Goal: Information Seeking & Learning: Learn about a topic

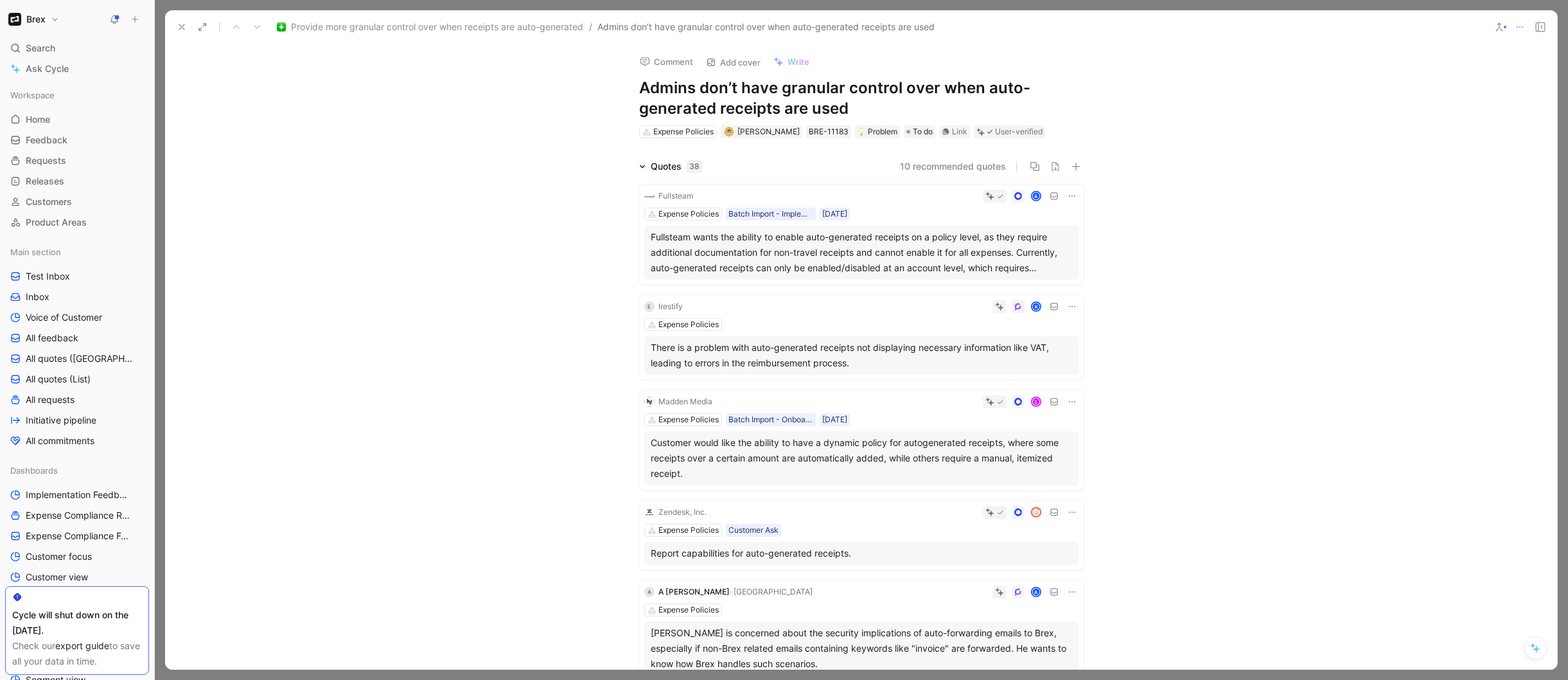
click at [183, 27] on use at bounding box center [182, 27] width 5 height 5
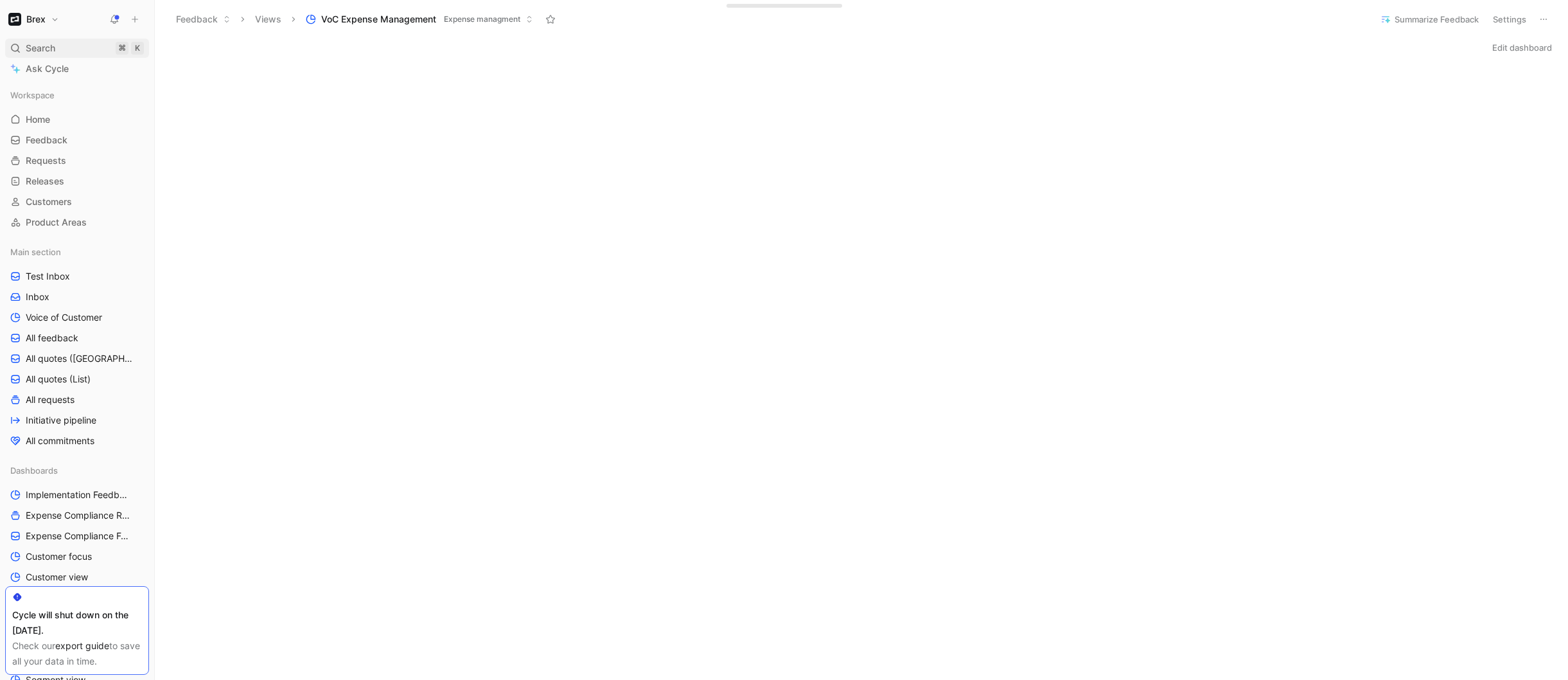
click at [75, 49] on div "Search ⌘ K" at bounding box center [77, 47] width 144 height 19
click at [75, 49] on body "Brex Search ⌘ K Ask Cycle Workspace Home G then H Feedback G then F Requests G …" at bounding box center [784, 340] width 1568 height 680
click at [75, 49] on div "Search ⌘ K" at bounding box center [77, 47] width 144 height 19
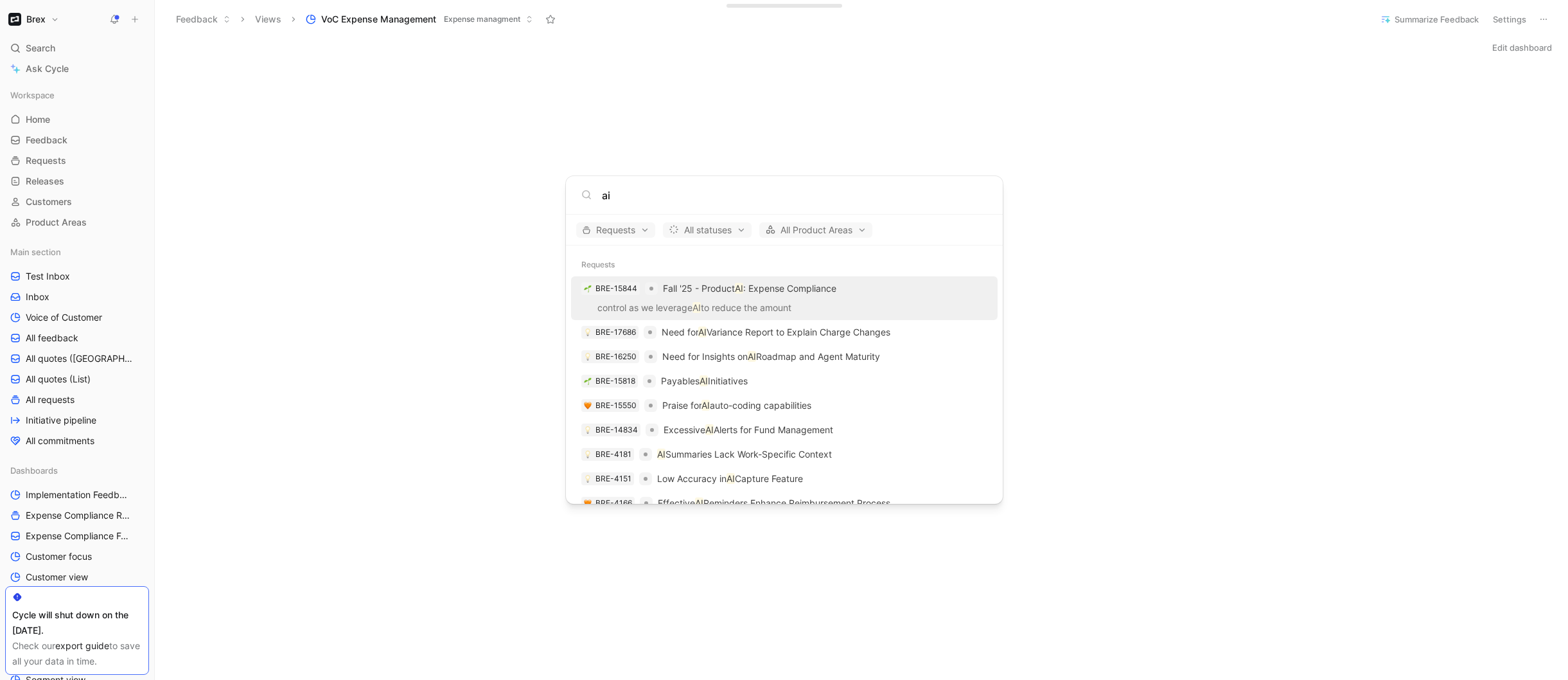
type input "ai"
click at [718, 298] on div "BRE-15844 Fall '25 - Product AI : Expense Compliance" at bounding box center [784, 288] width 419 height 23
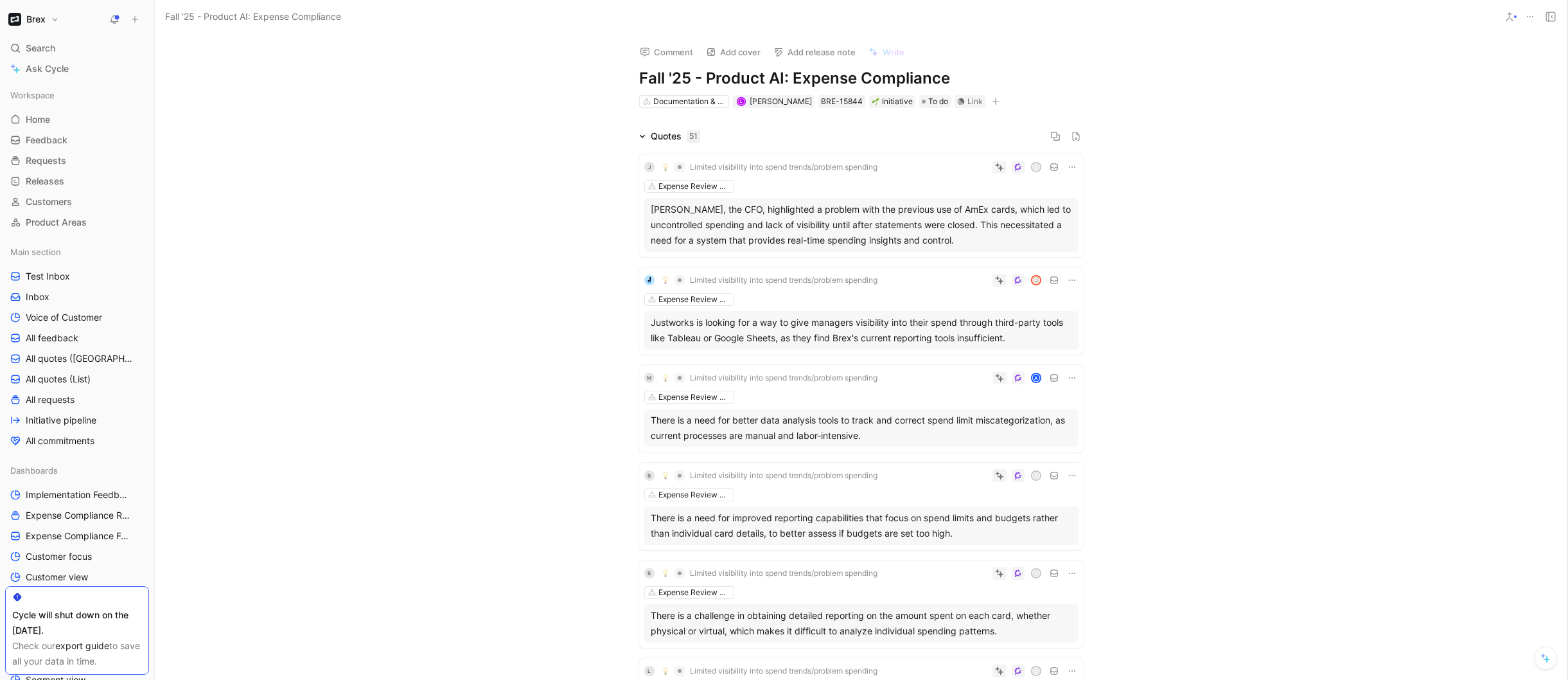
click at [422, 307] on div "Quotes 51 J Limited visibility into spend trends/problem spending s Expense Rev…" at bounding box center [861, 648] width 1412 height 1039
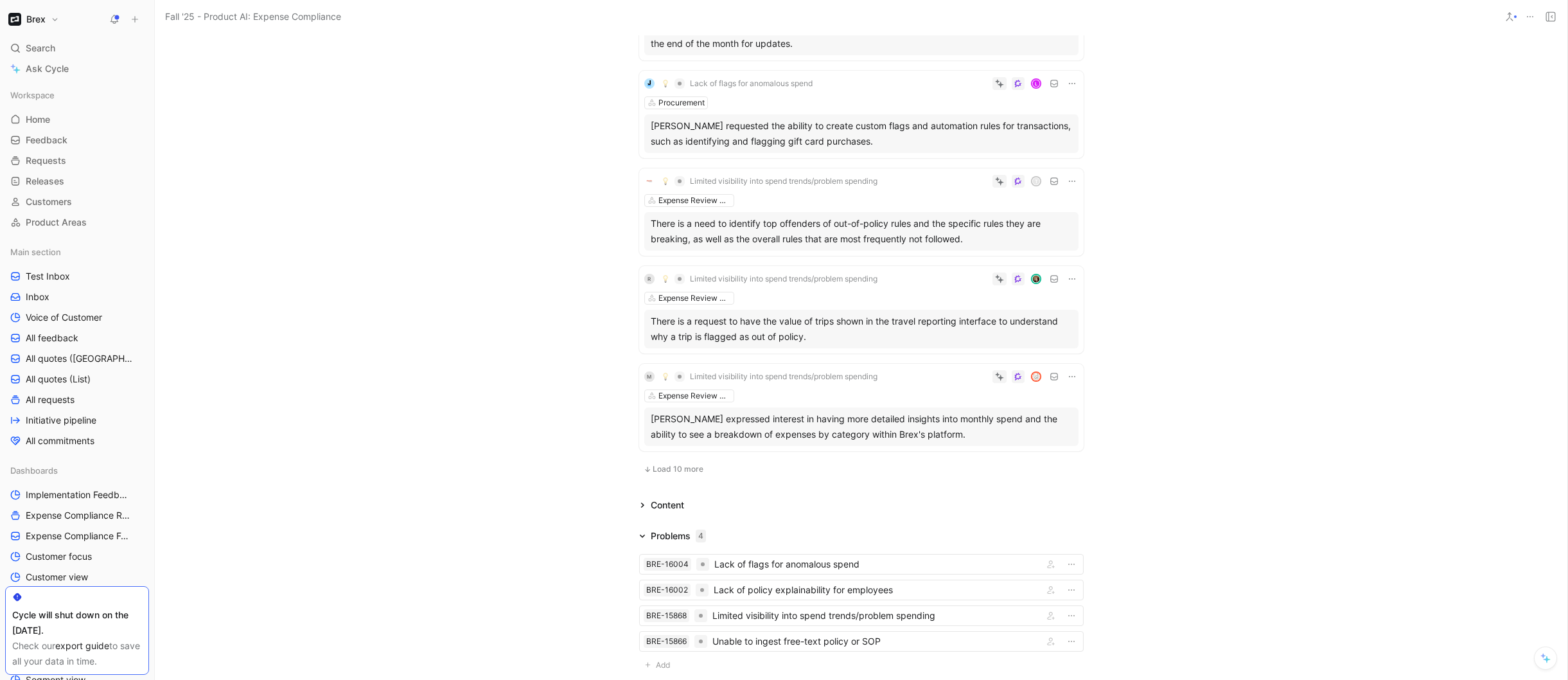
scroll to position [948, 0]
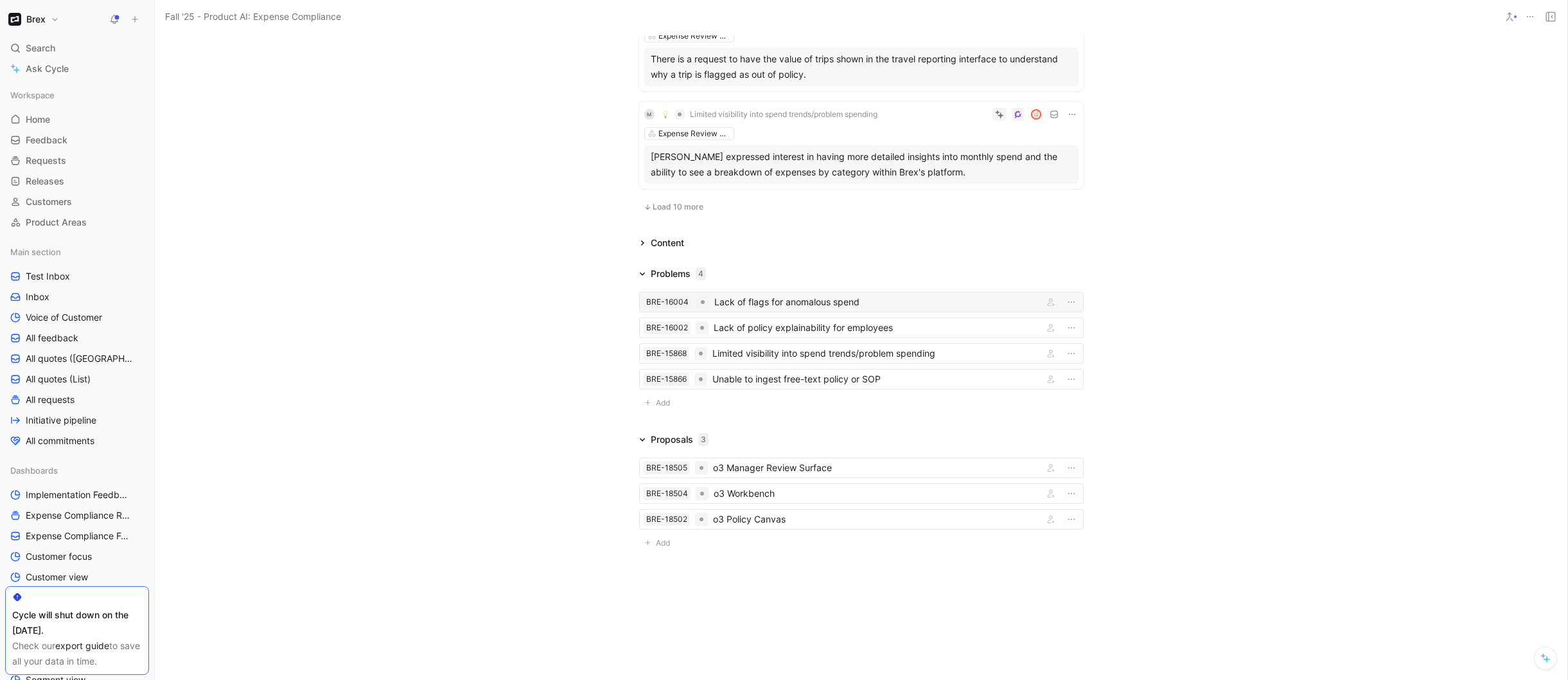
click at [807, 306] on div "Lack of flags for anomalous spend" at bounding box center [876, 301] width 324 height 15
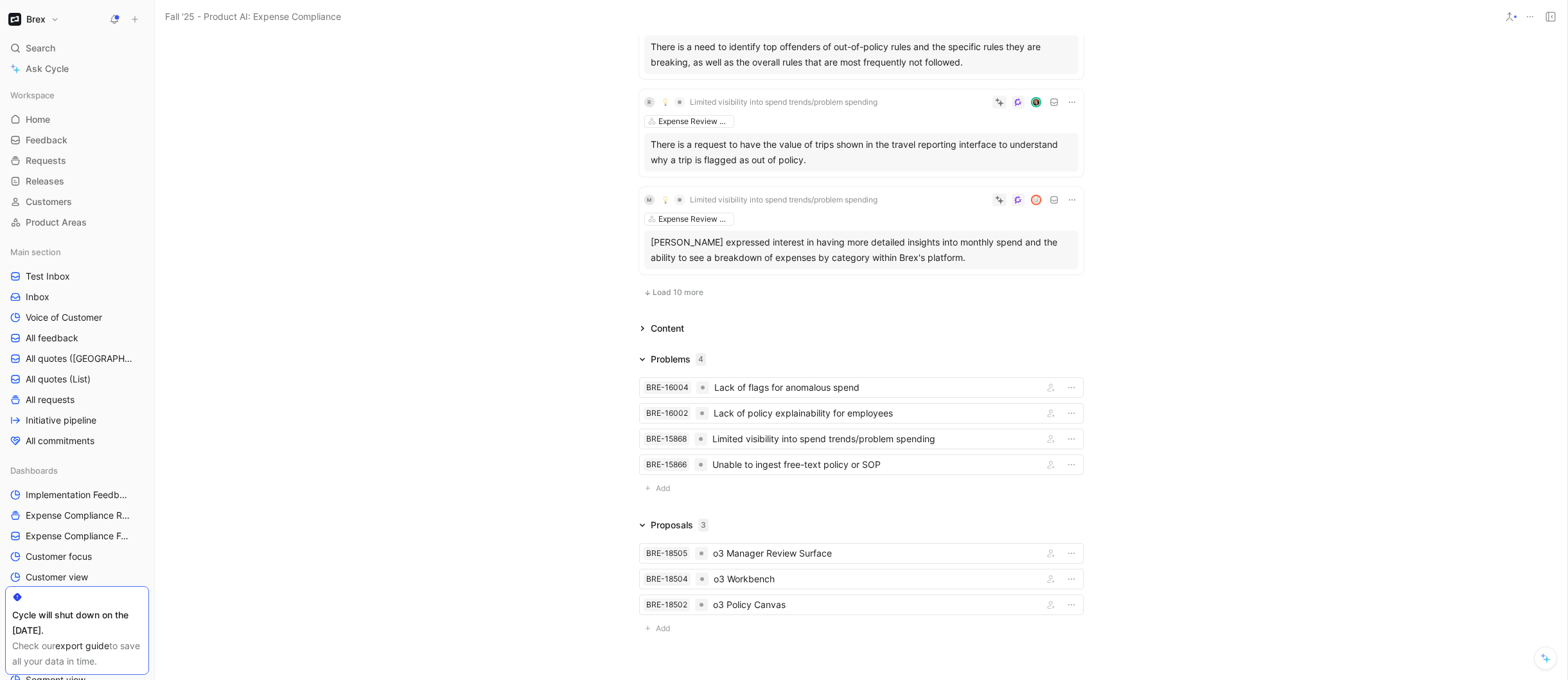
scroll to position [948, 0]
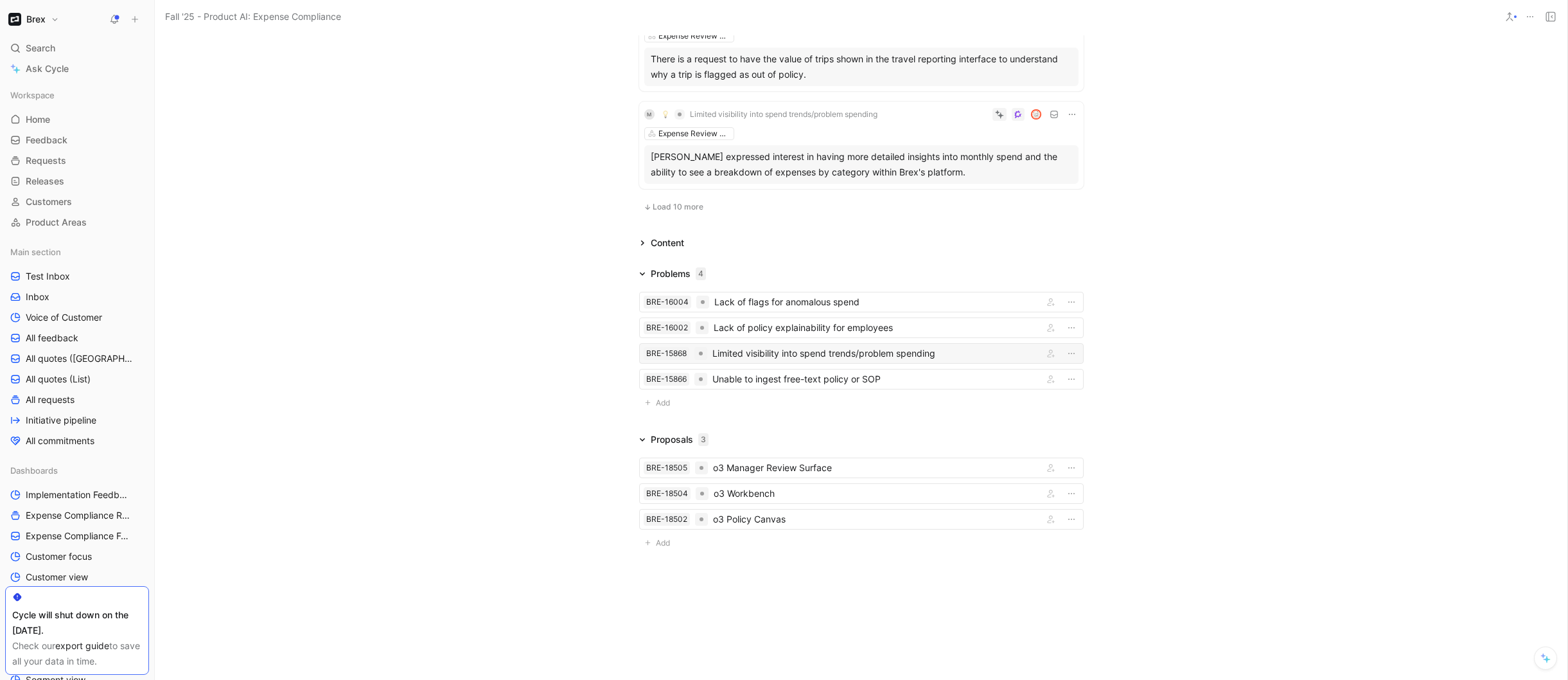
click at [811, 356] on div "Limited visibility into spend trends/problem spending" at bounding box center [875, 353] width 326 height 15
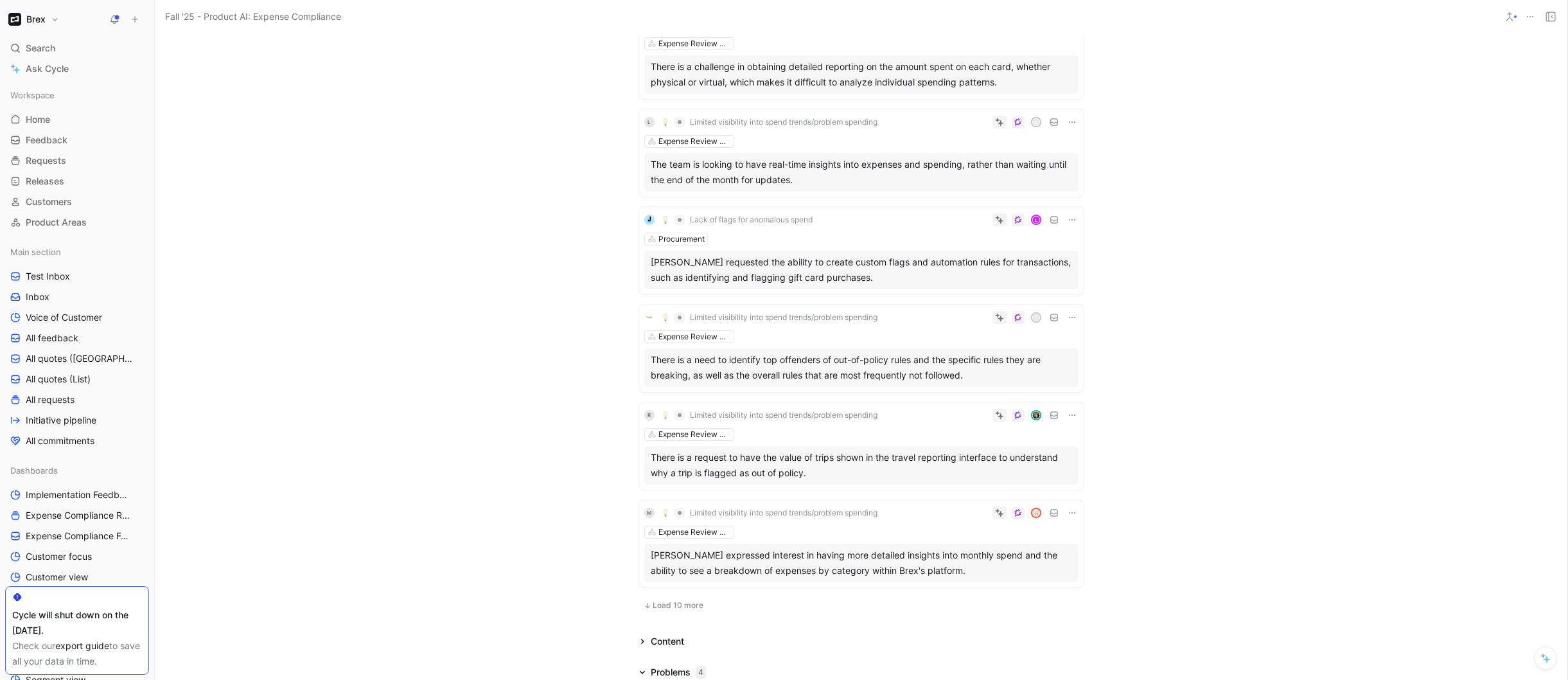
scroll to position [948, 0]
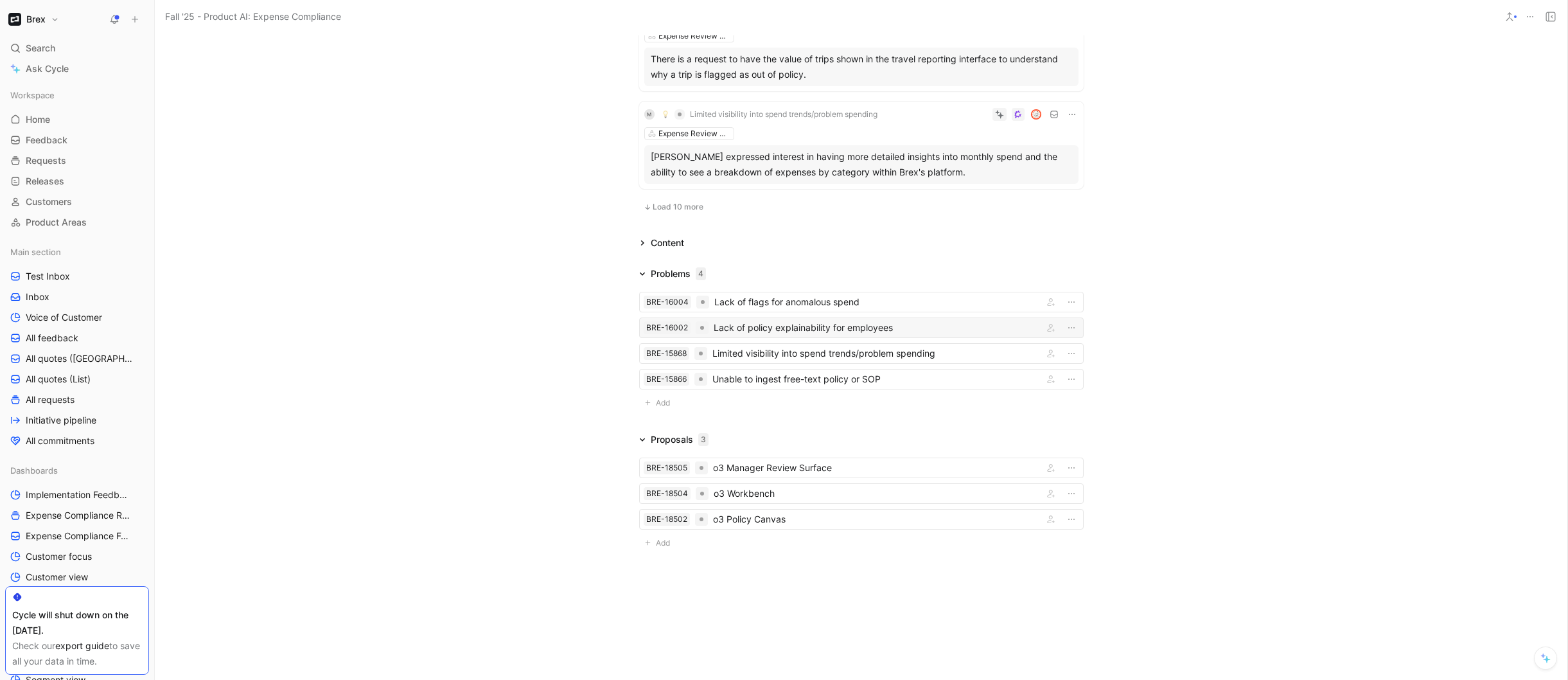
click at [813, 326] on div "Lack of policy explainability for employees" at bounding box center [876, 327] width 324 height 15
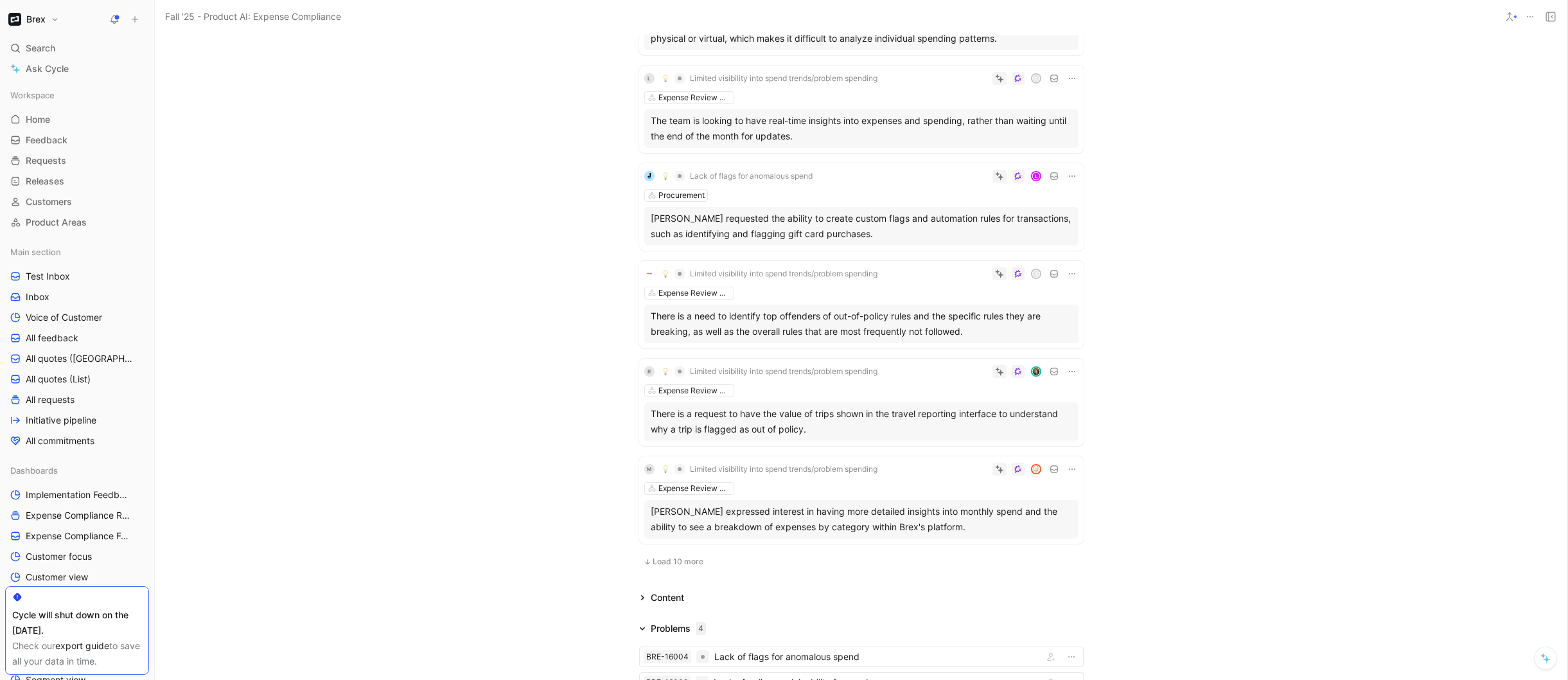
scroll to position [948, 0]
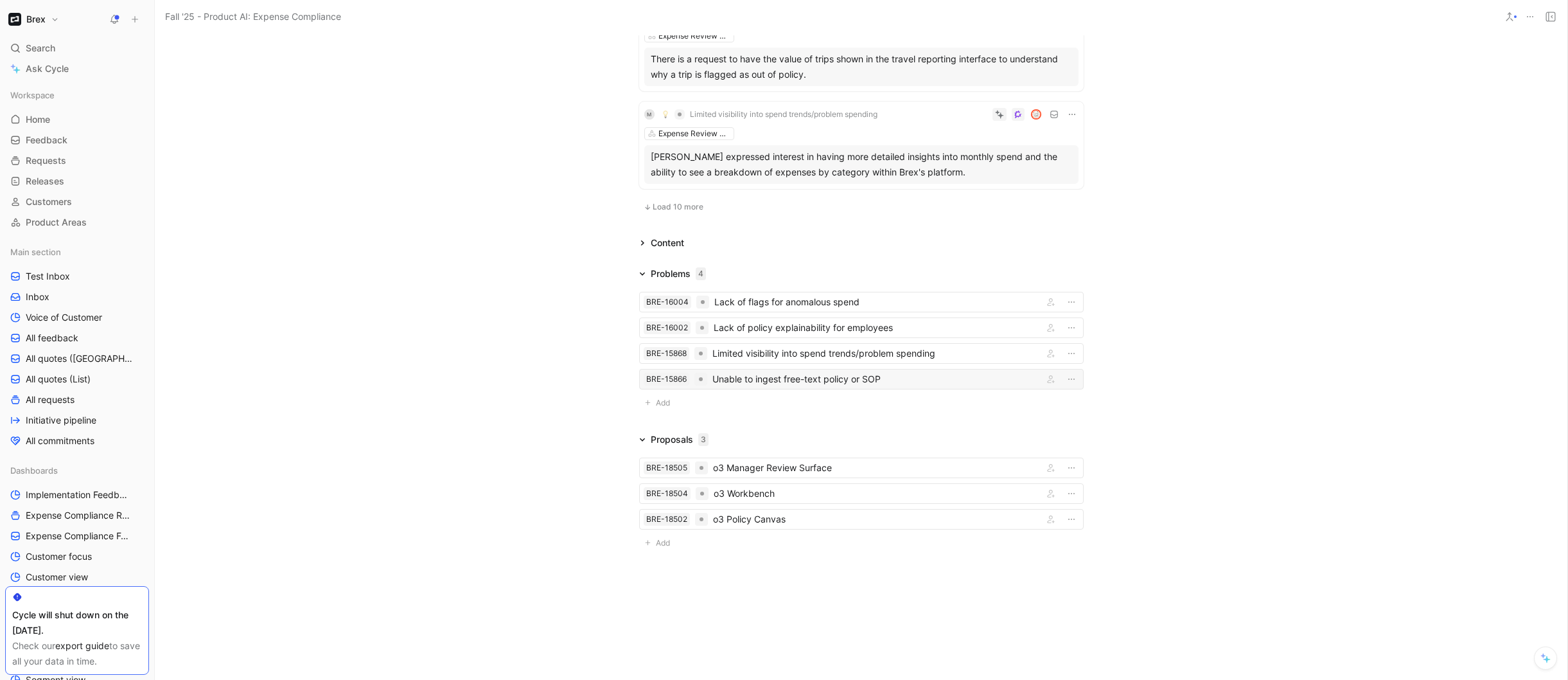
click at [772, 379] on div "Unable to ingest free-text policy or SOP" at bounding box center [875, 379] width 326 height 15
